Goal: Transaction & Acquisition: Obtain resource

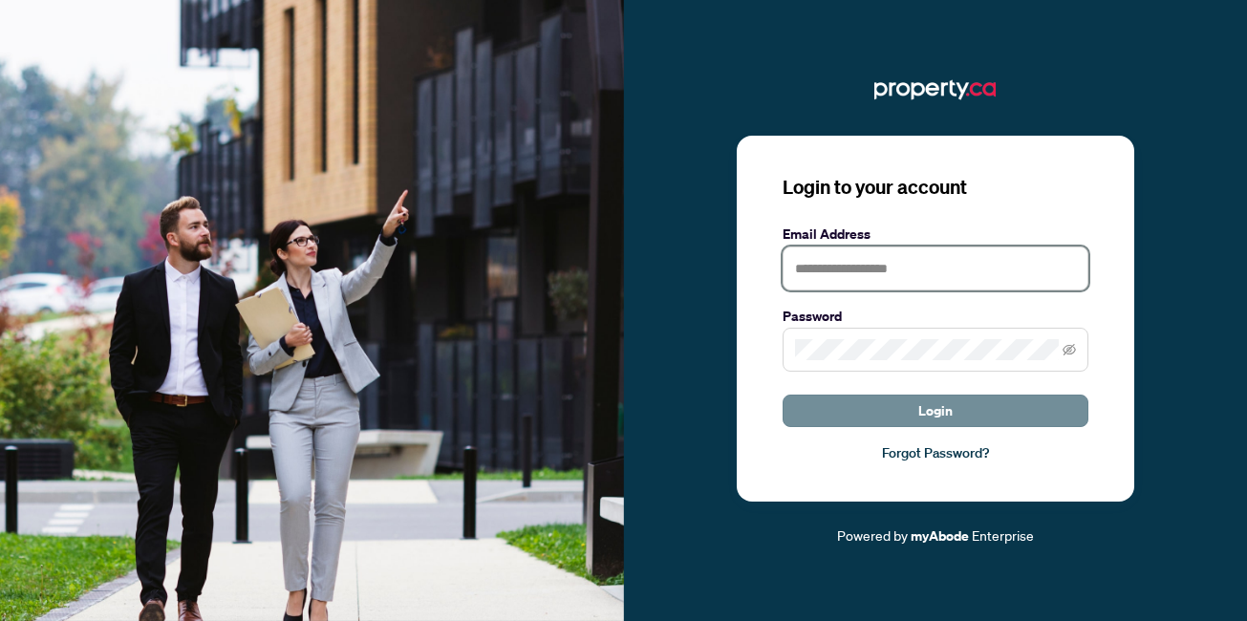
type input "**********"
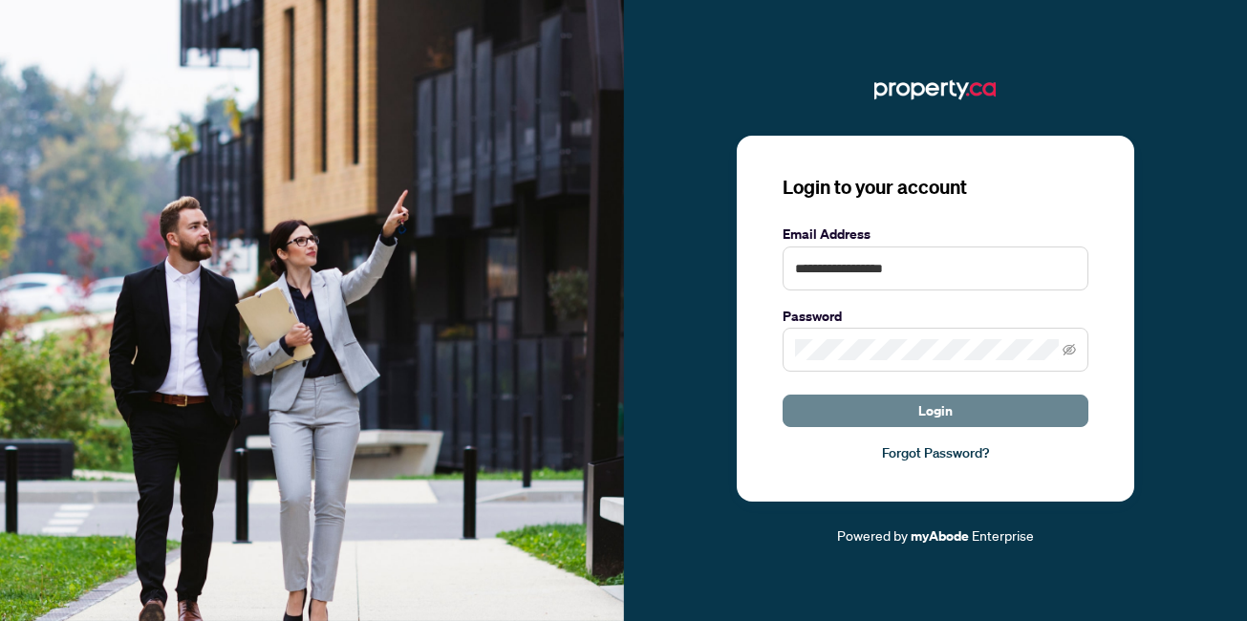
click at [866, 417] on button "Login" at bounding box center [936, 411] width 306 height 33
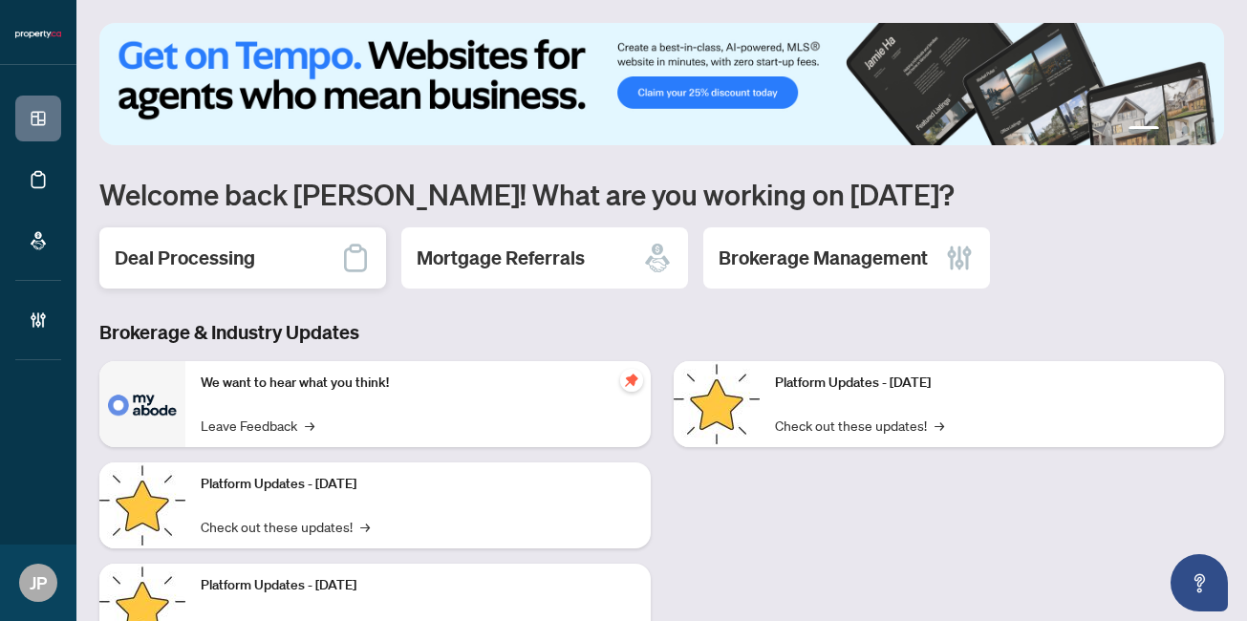
click at [199, 257] on h2 "Deal Processing" at bounding box center [185, 258] width 141 height 27
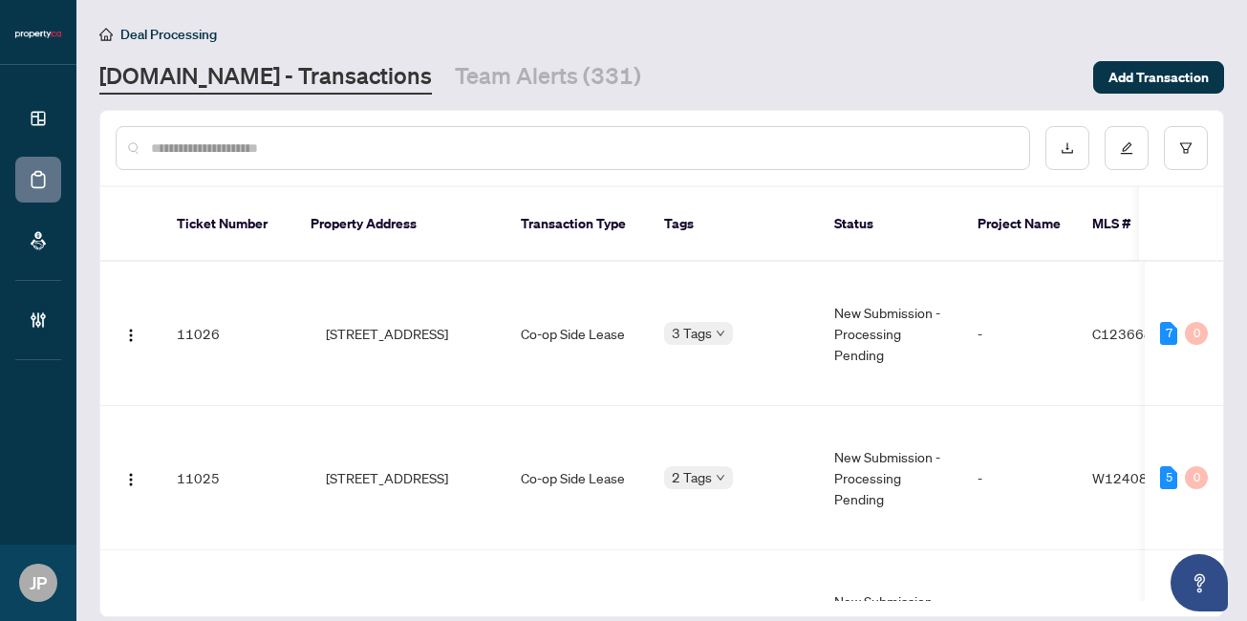
click at [334, 151] on input "text" at bounding box center [582, 148] width 863 height 21
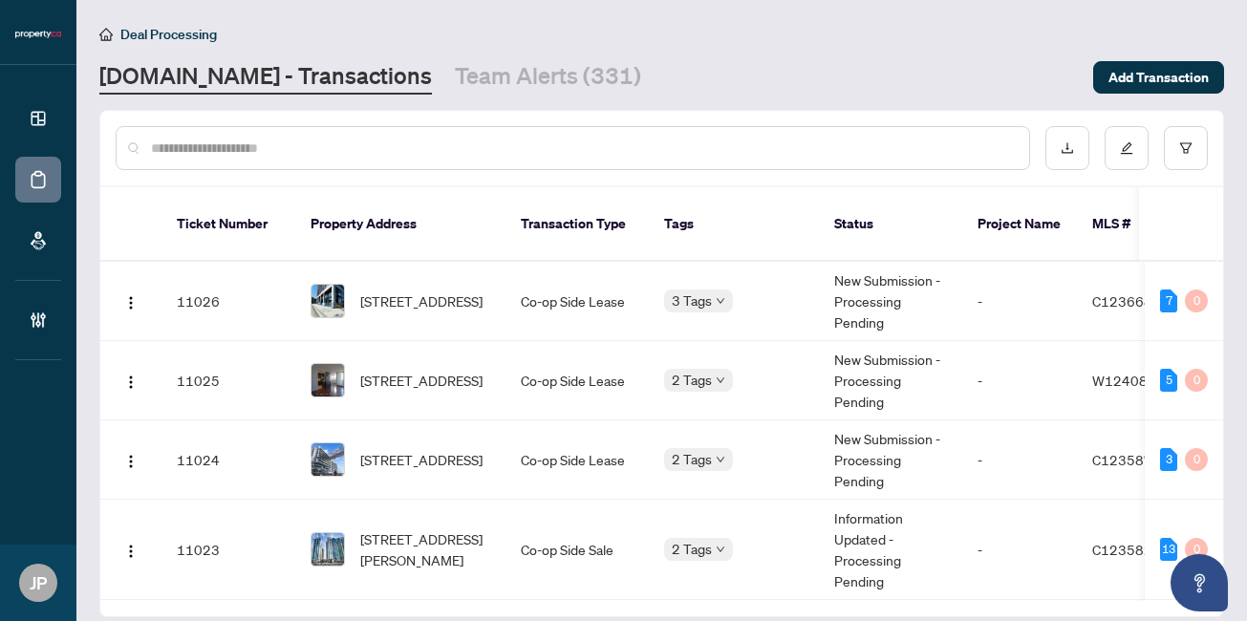
paste input "**********"
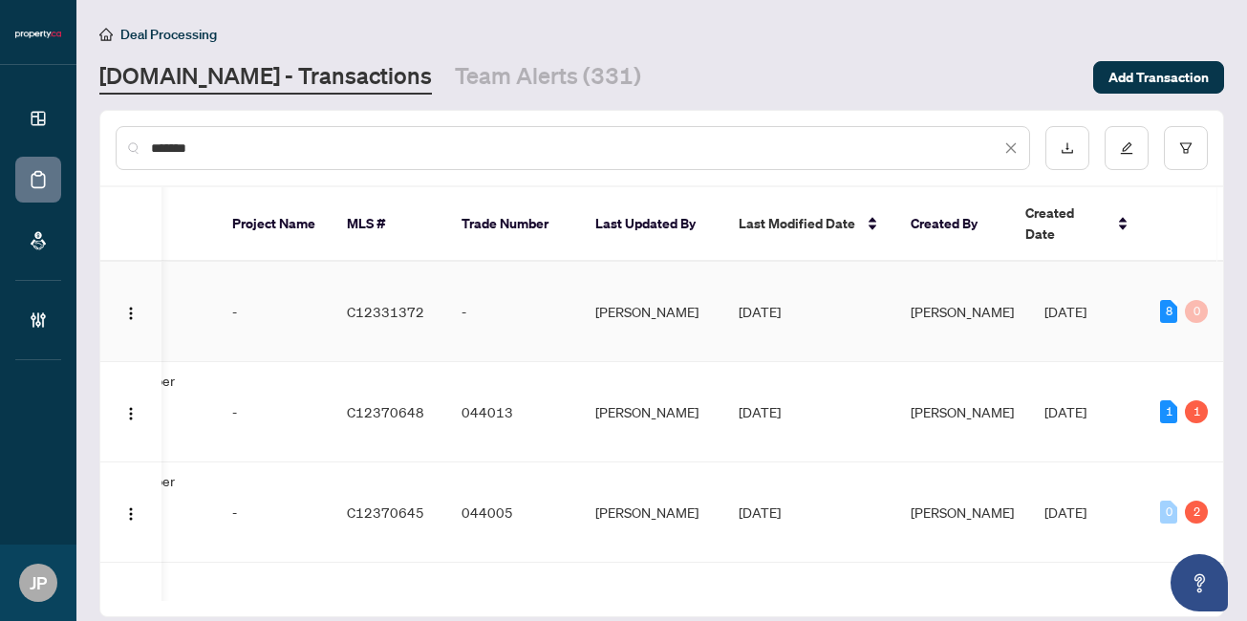
scroll to position [0, 750]
type input "*******"
click at [896, 311] on td "[PERSON_NAME]" at bounding box center [958, 312] width 134 height 100
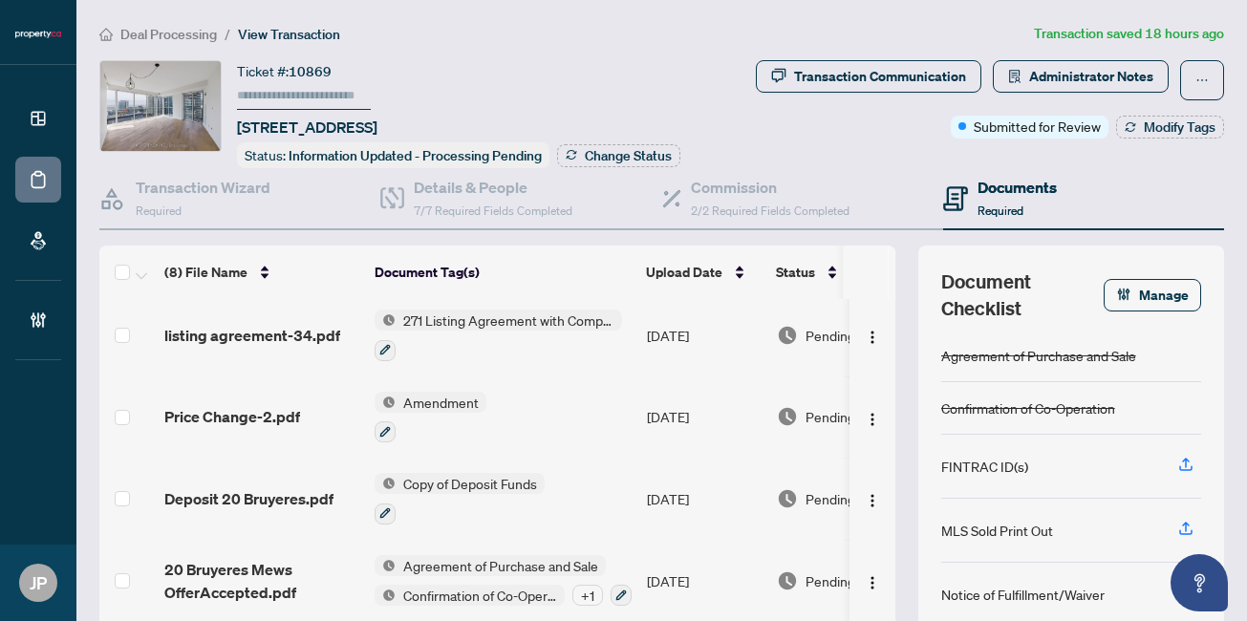
scroll to position [160, 0]
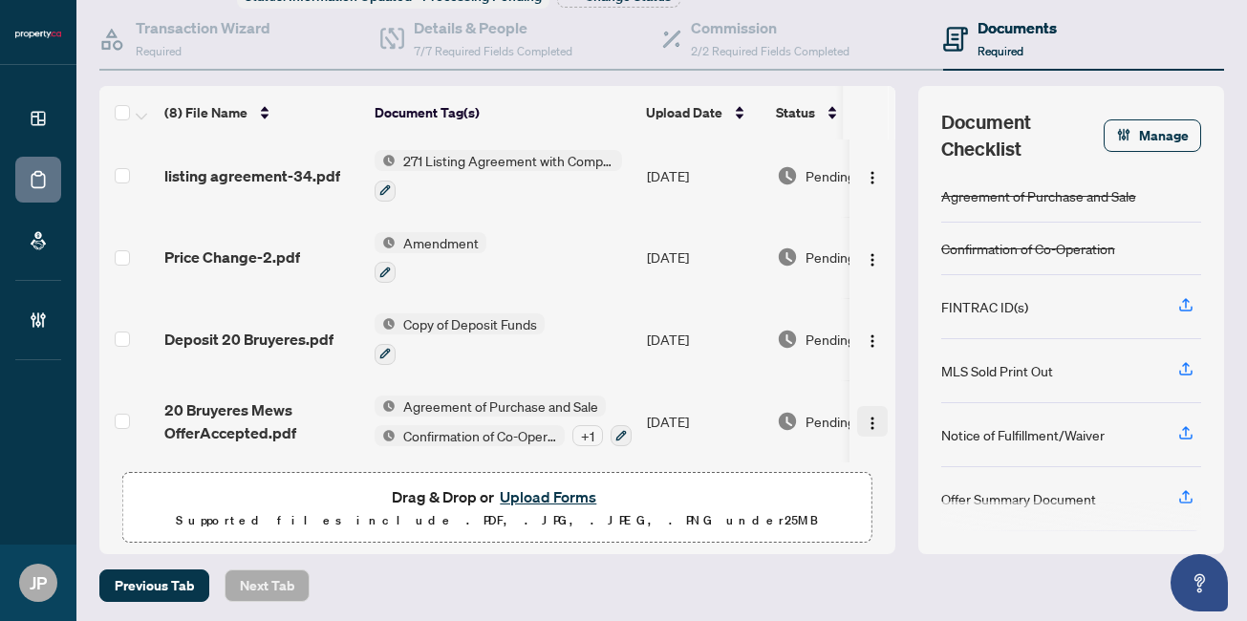
click at [872, 416] on img "button" at bounding box center [872, 423] width 15 height 15
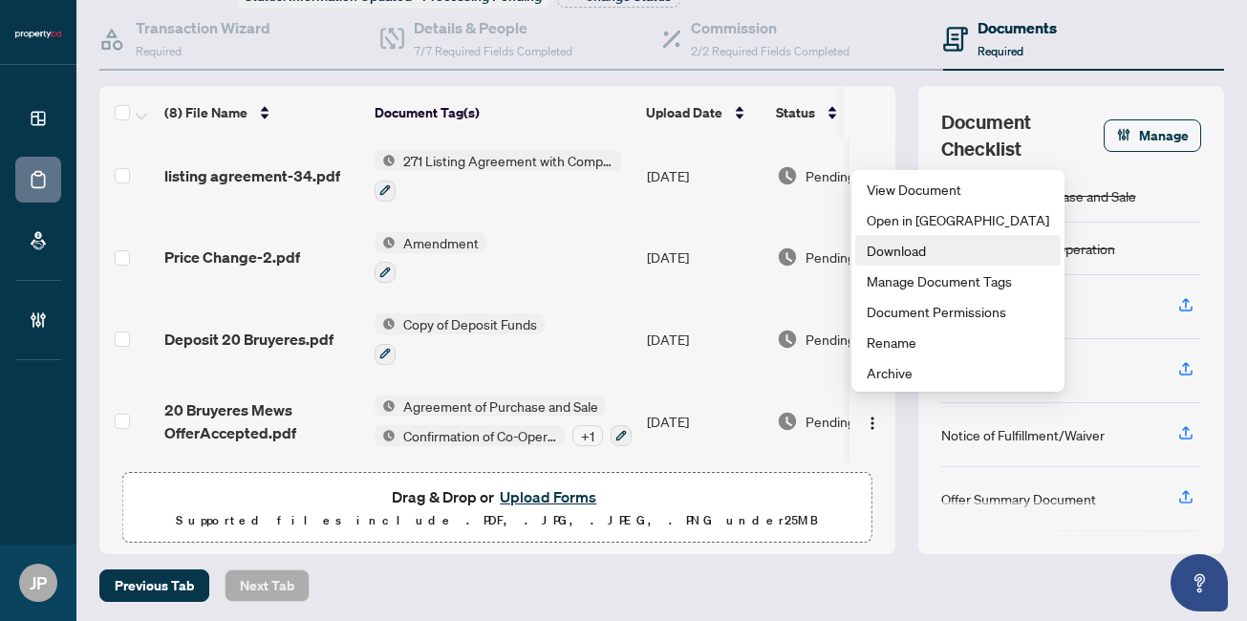
click at [901, 249] on span "Download" at bounding box center [958, 250] width 183 height 21
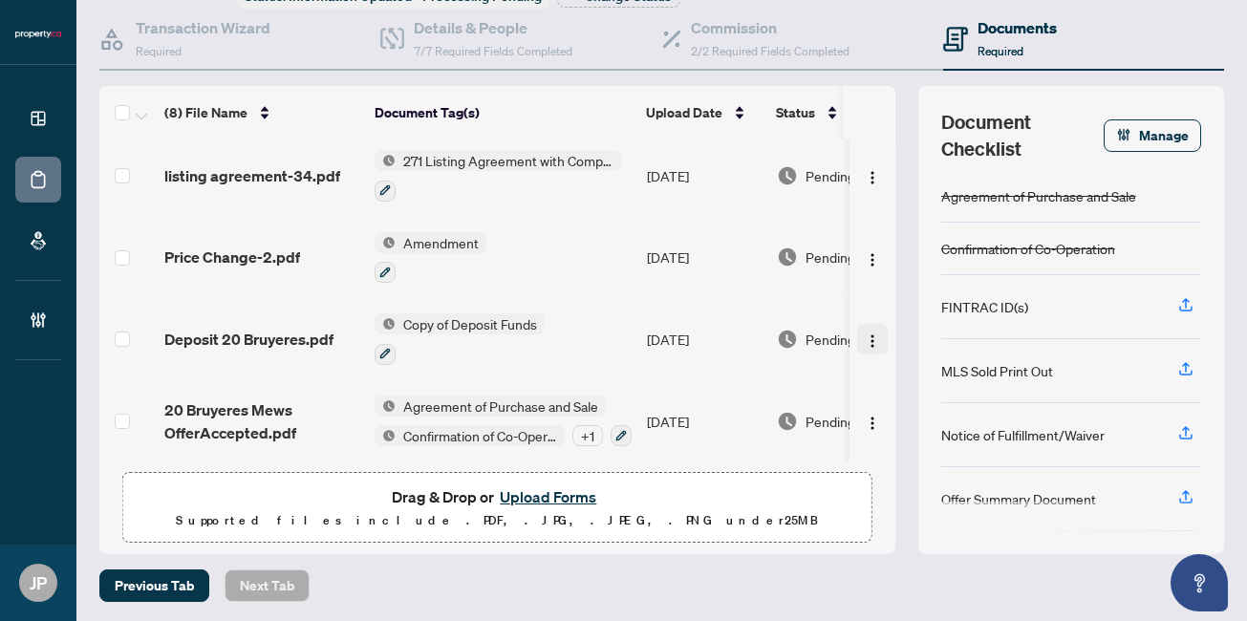
click at [865, 334] on img "button" at bounding box center [872, 341] width 15 height 15
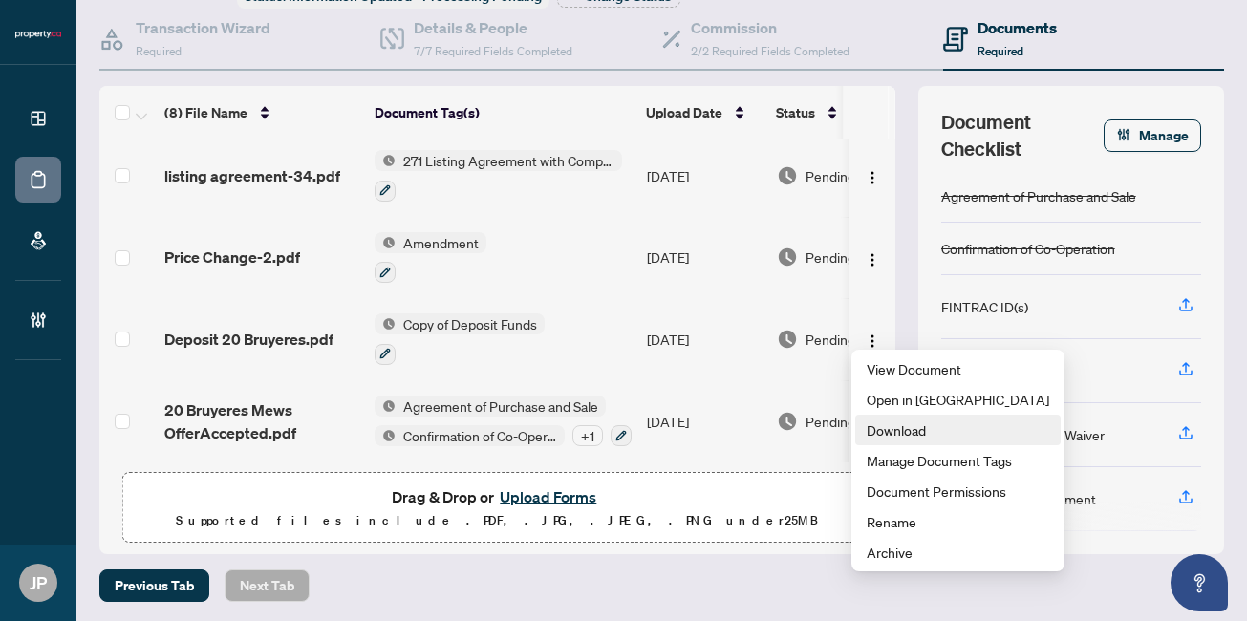
click at [886, 432] on span "Download" at bounding box center [958, 430] width 183 height 21
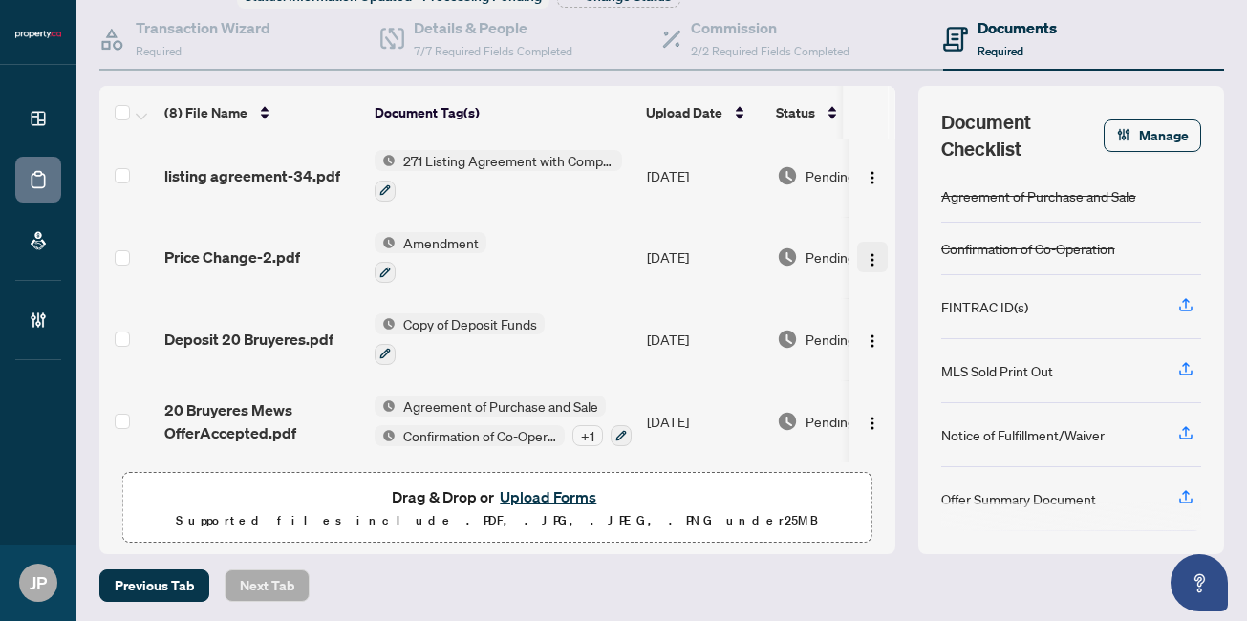
click at [865, 252] on img "button" at bounding box center [872, 259] width 15 height 15
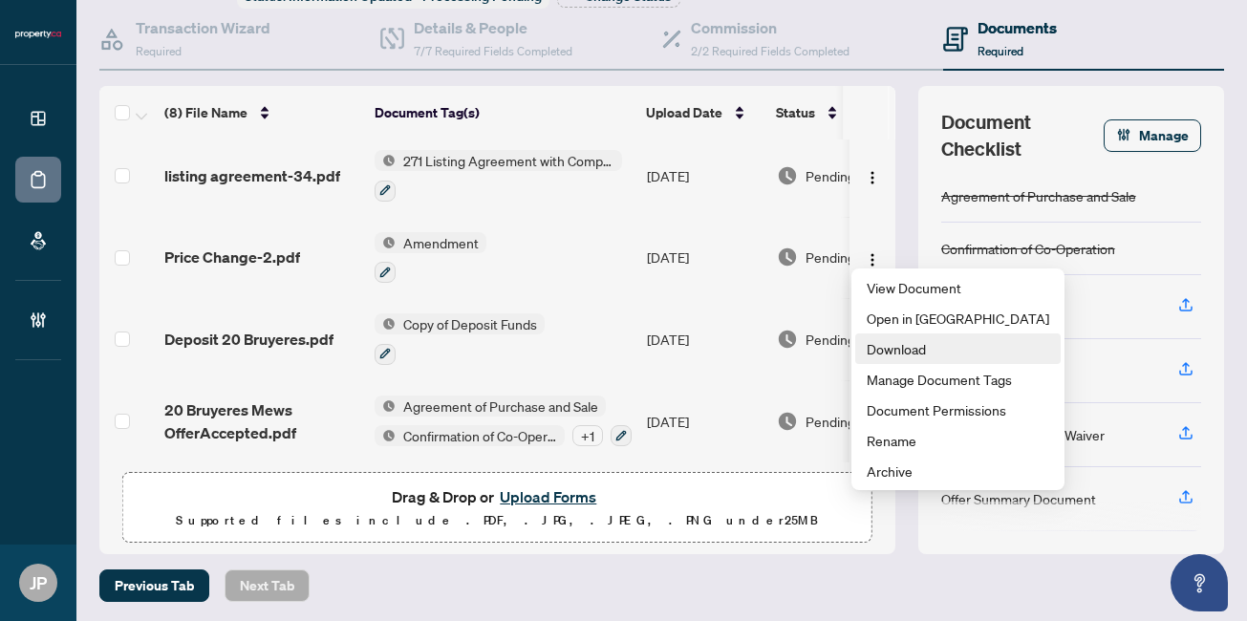
click at [910, 358] on span "Download" at bounding box center [958, 348] width 183 height 21
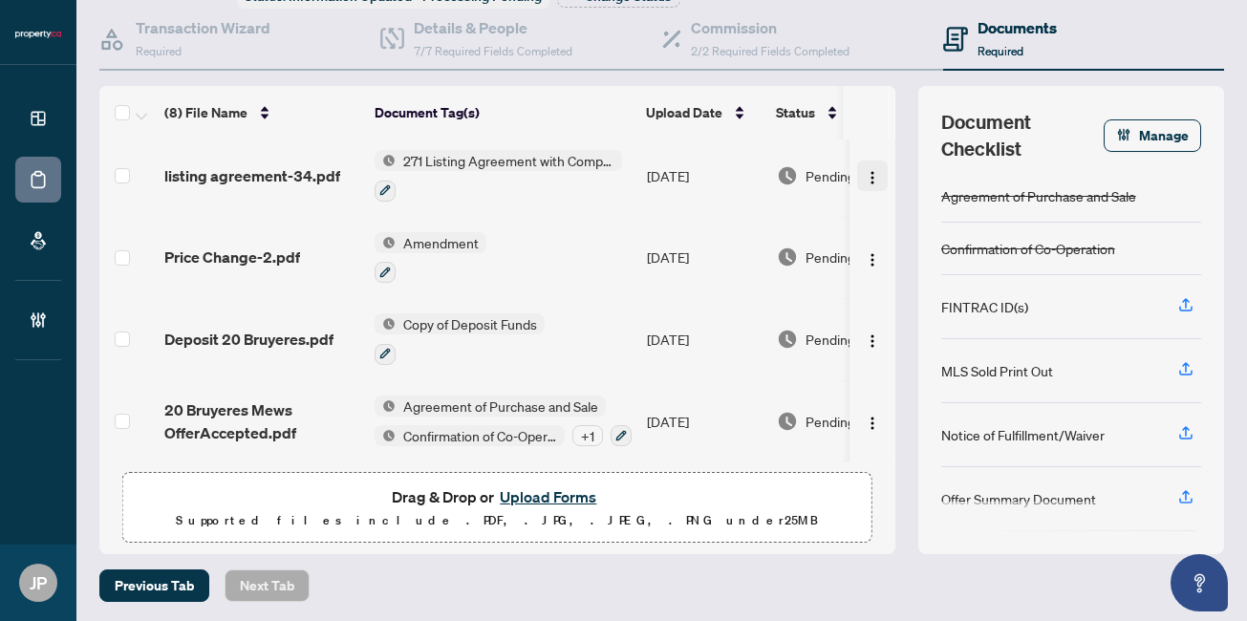
click at [866, 170] on img "button" at bounding box center [872, 177] width 15 height 15
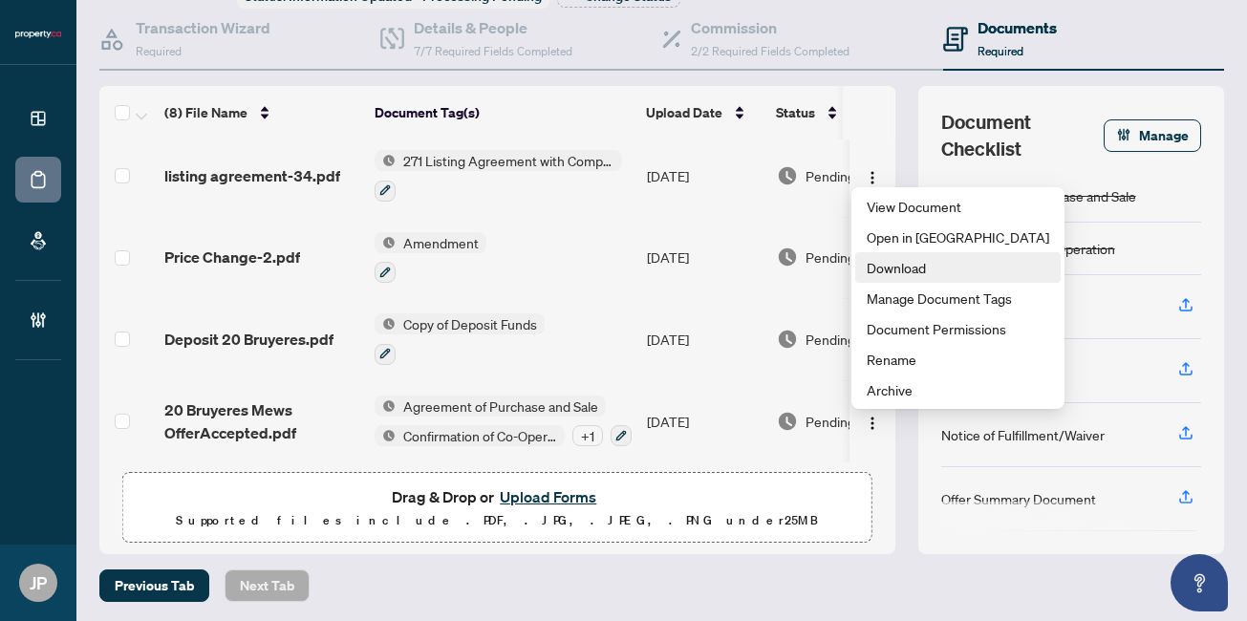
click at [914, 267] on span "Download" at bounding box center [958, 267] width 183 height 21
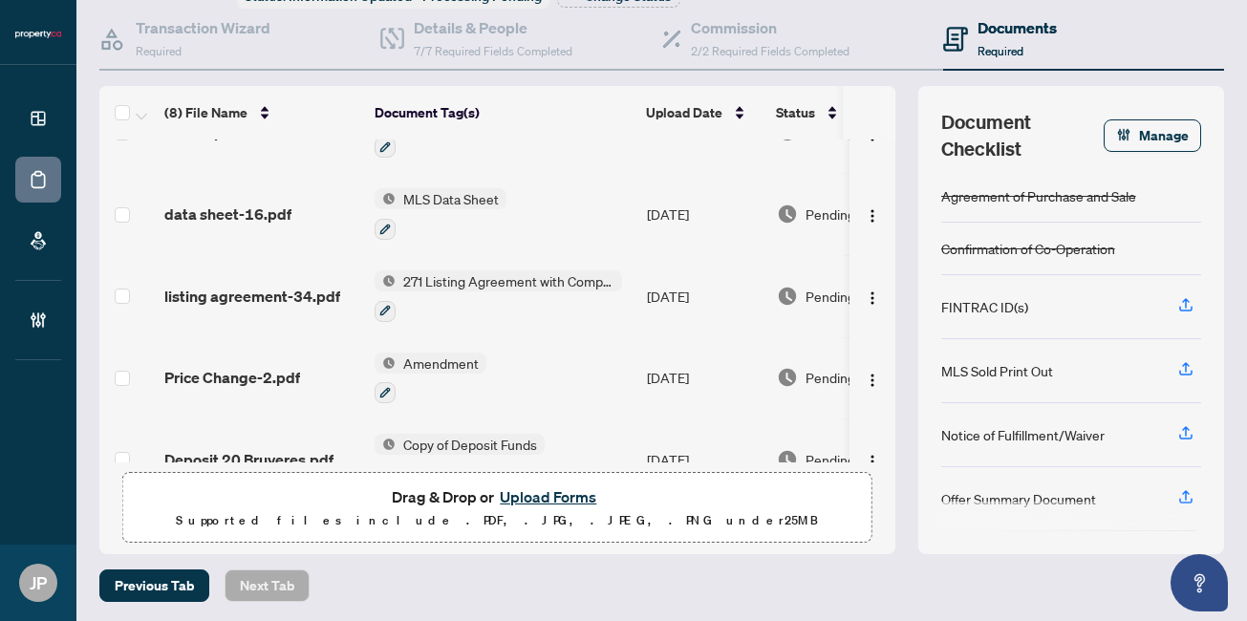
scroll to position [163, 0]
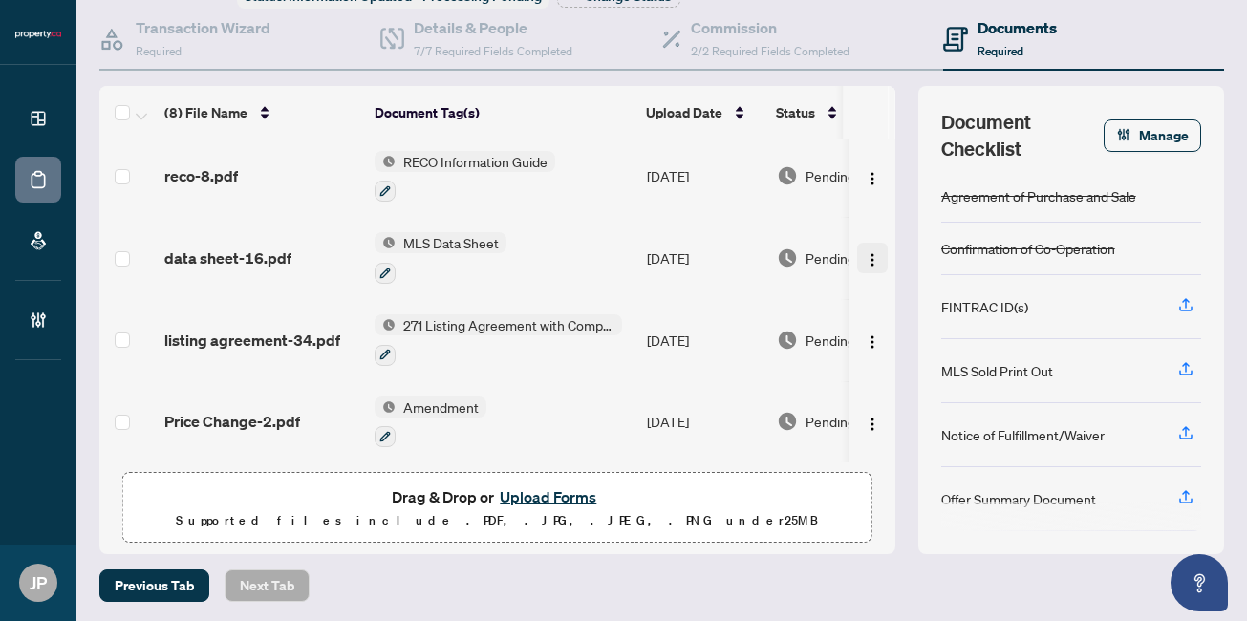
click at [863, 264] on button "button" at bounding box center [872, 258] width 31 height 31
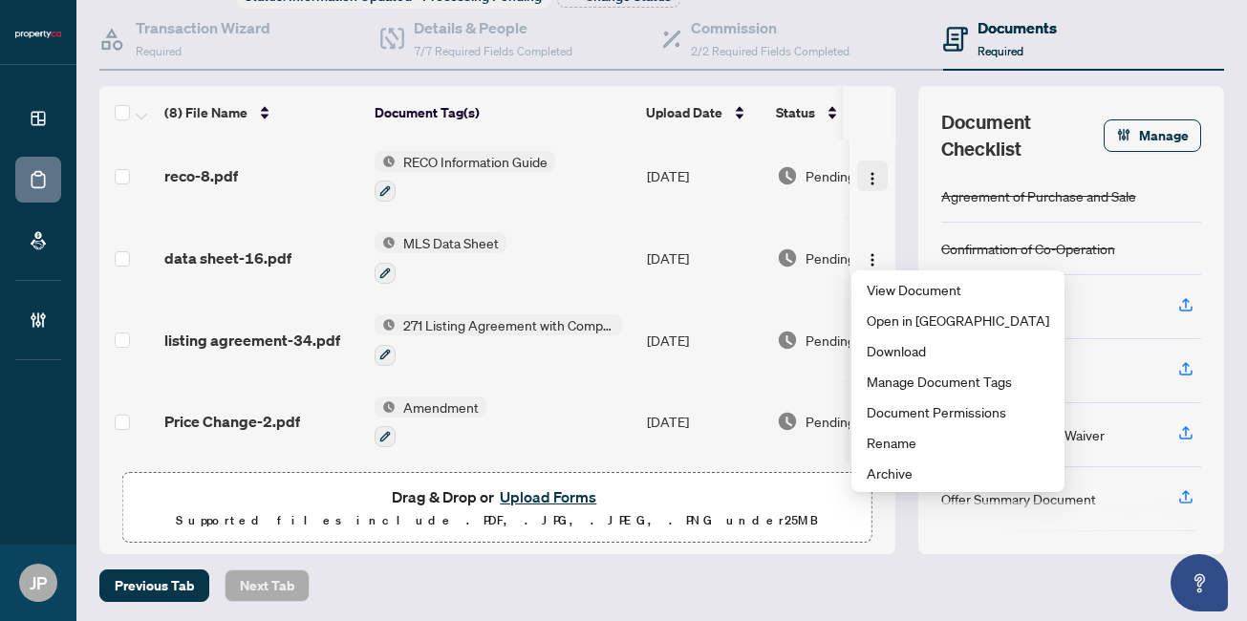
click at [865, 171] on img "button" at bounding box center [872, 178] width 15 height 15
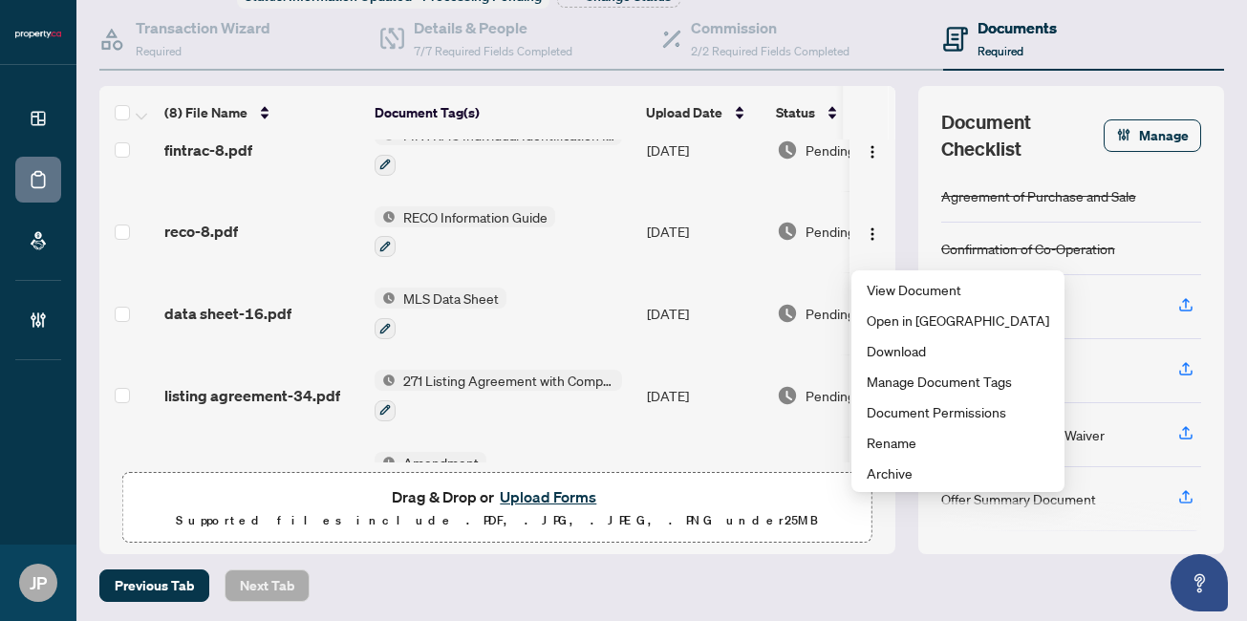
scroll to position [44, 0]
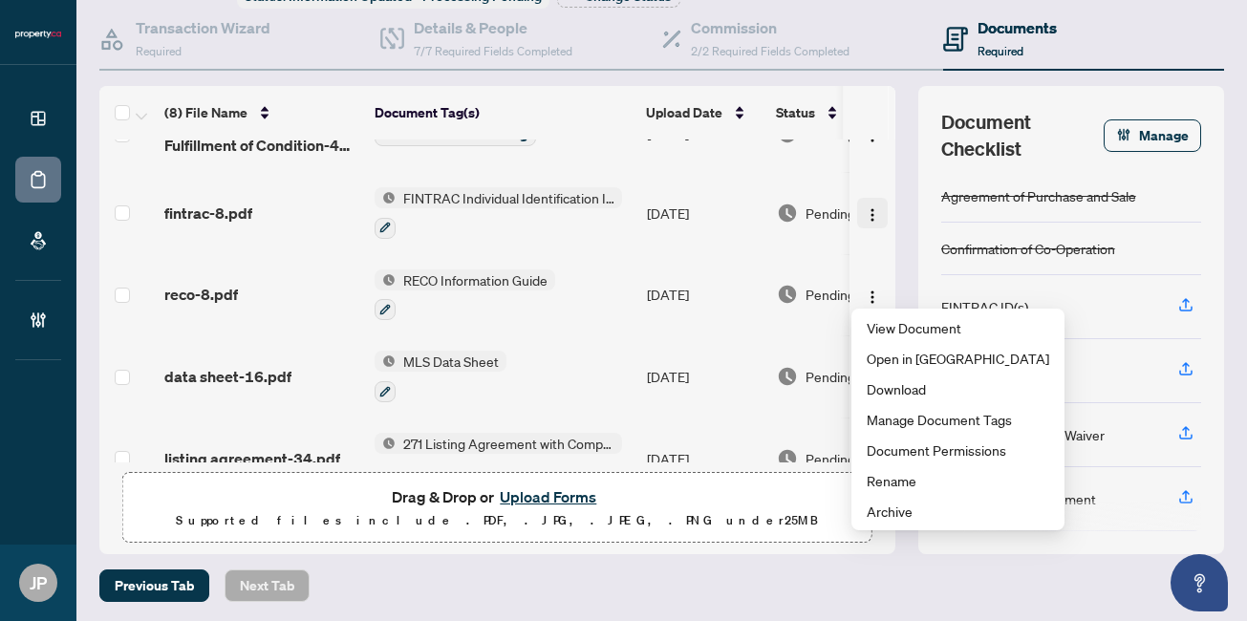
click at [874, 211] on button "button" at bounding box center [872, 213] width 31 height 31
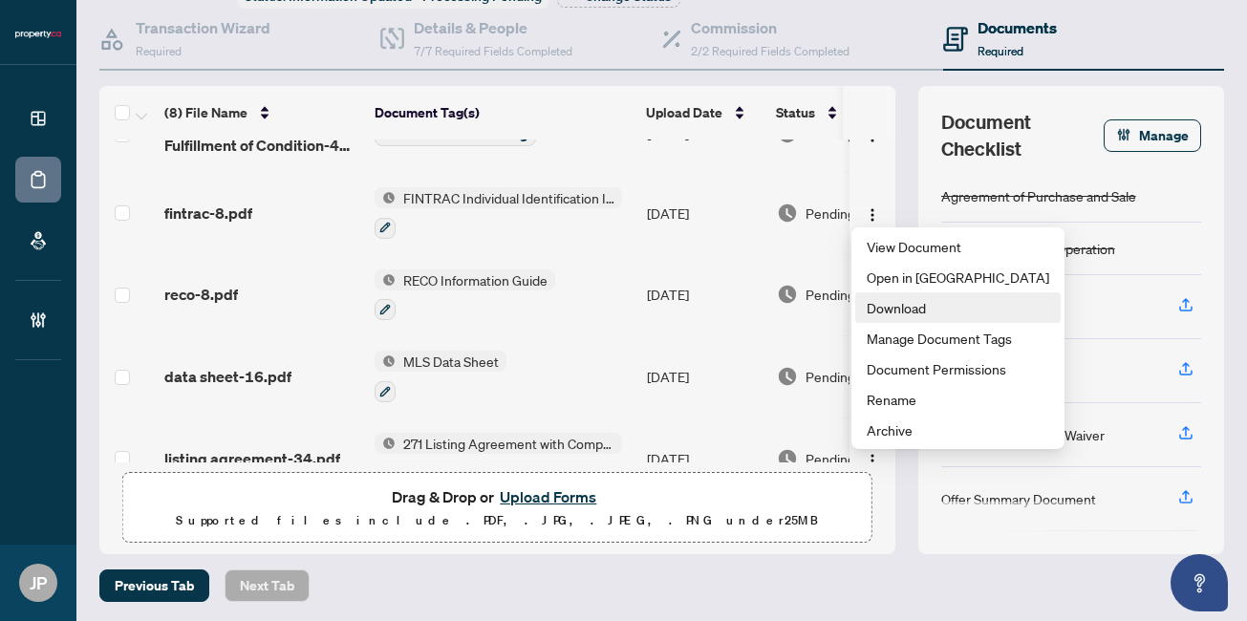
click at [894, 302] on span "Download" at bounding box center [958, 307] width 183 height 21
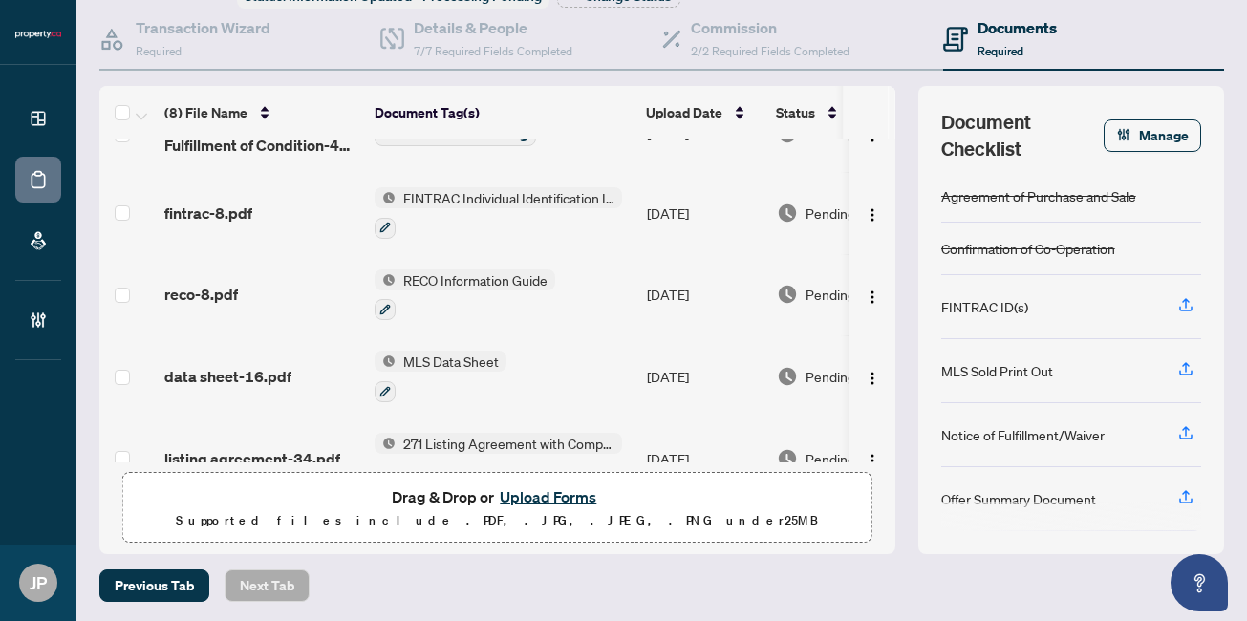
scroll to position [11, 0]
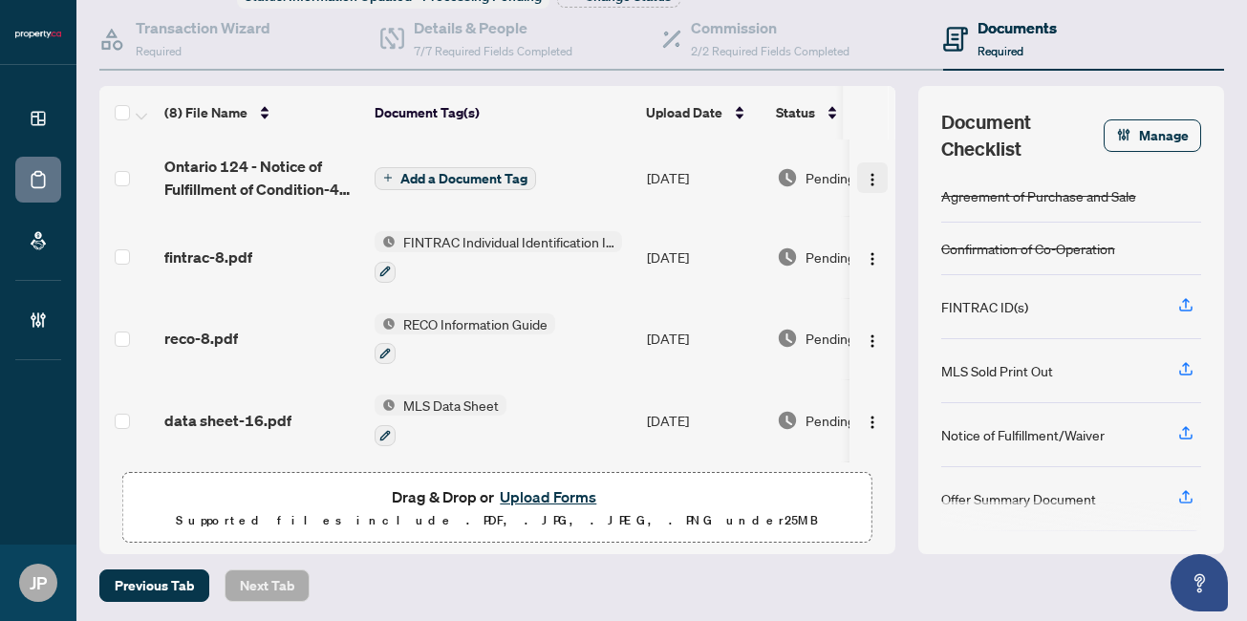
click at [865, 179] on img "button" at bounding box center [872, 179] width 15 height 15
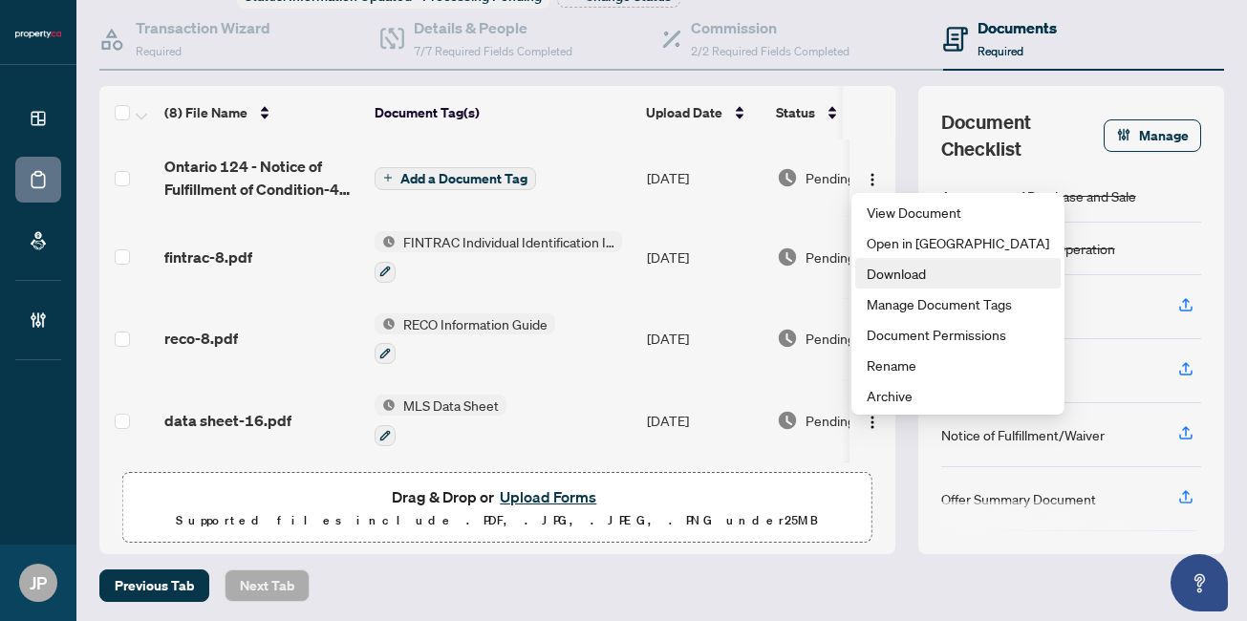
click at [885, 283] on span "Download" at bounding box center [958, 273] width 183 height 21
